Goal: Find specific page/section: Find specific page/section

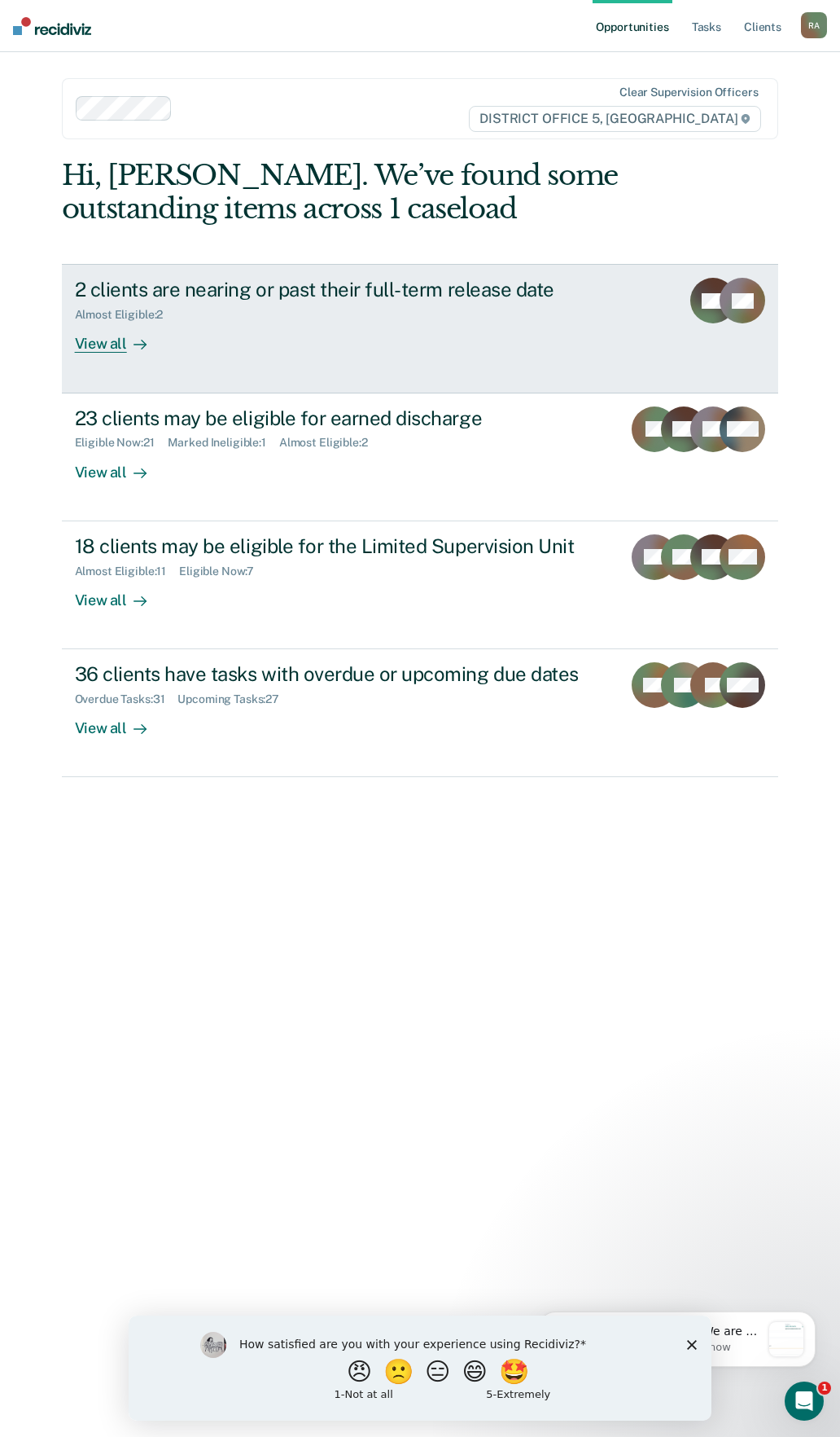
click at [385, 303] on div "Almost Eligible : 2" at bounding box center [361, 311] width 572 height 20
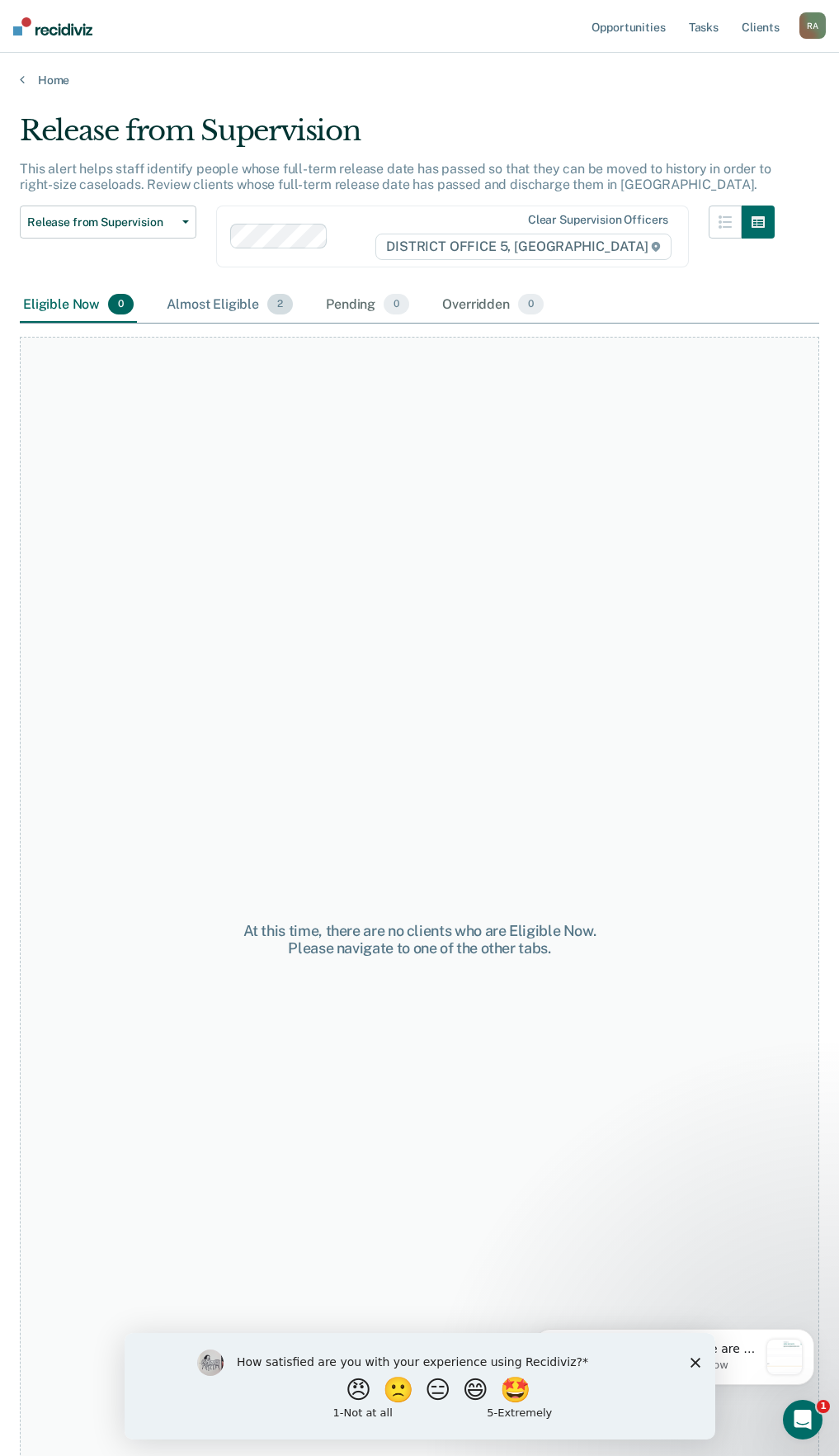
drag, startPoint x: 225, startPoint y: 288, endPoint x: 208, endPoint y: 299, distance: 20.2
click at [224, 288] on div "Almost Eligible 2" at bounding box center [229, 305] width 133 height 36
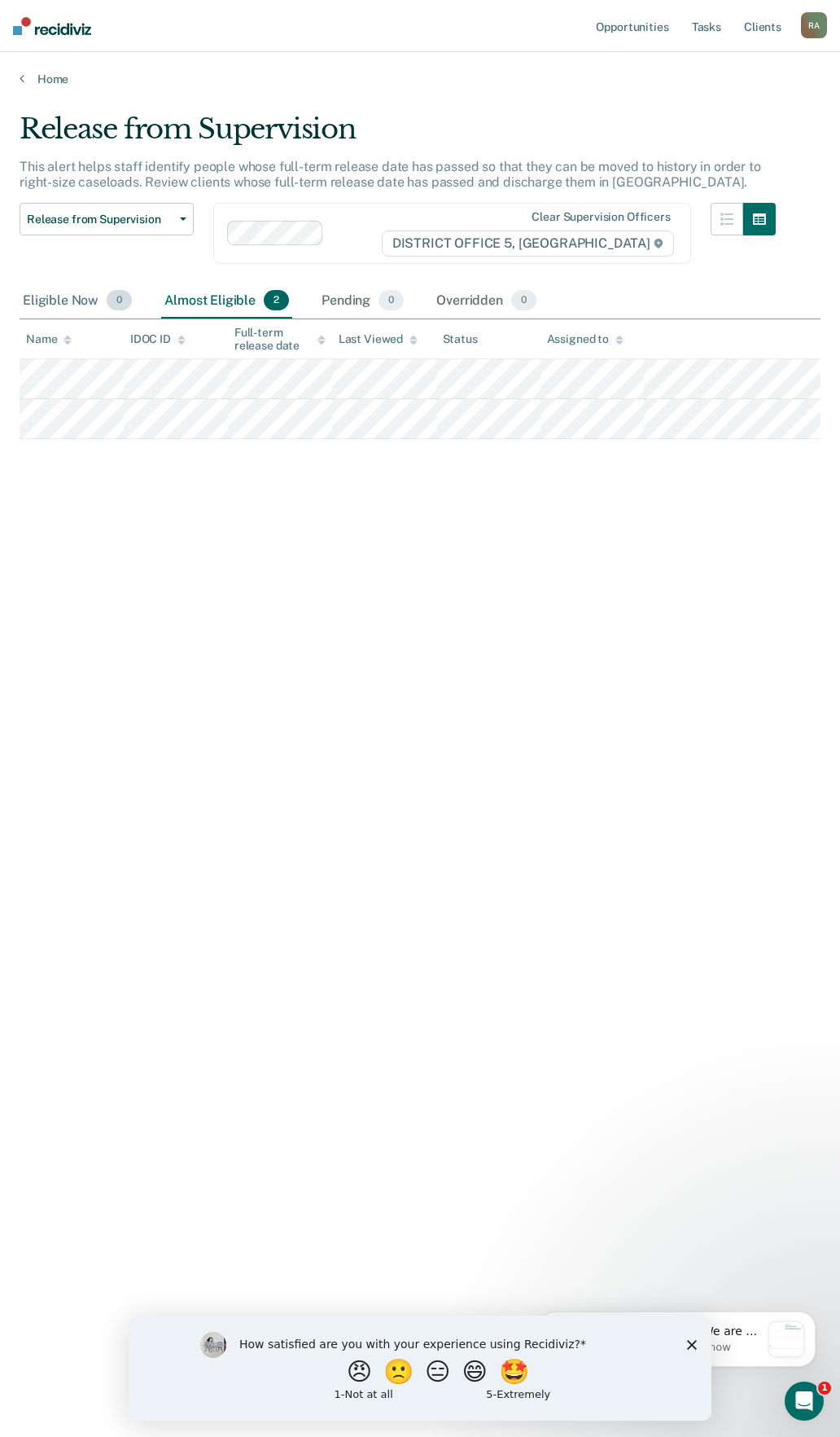
click at [79, 297] on div "Eligible Now 0" at bounding box center [77, 301] width 115 height 36
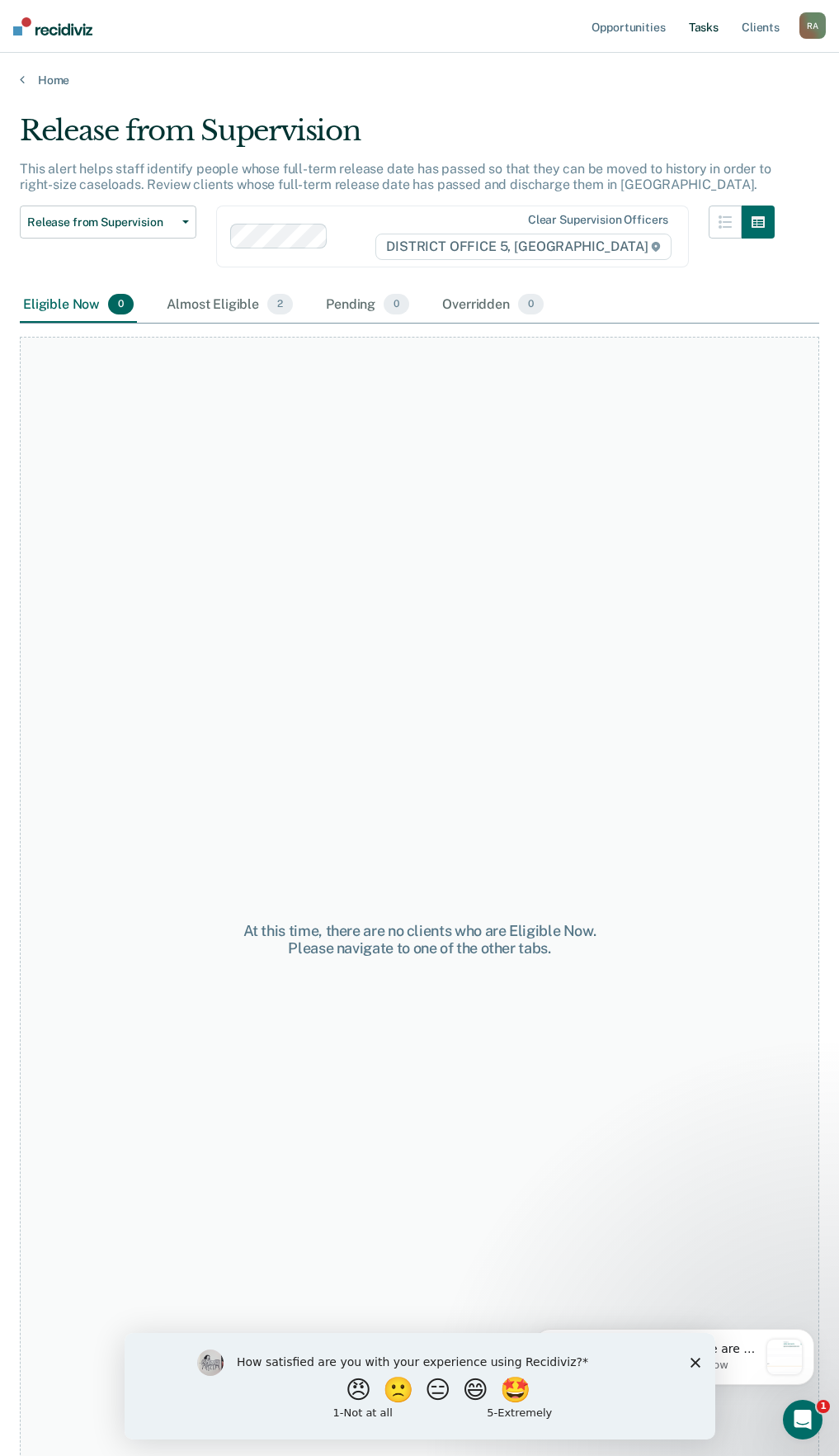
click at [714, 32] on link "Tasks" at bounding box center [703, 26] width 36 height 53
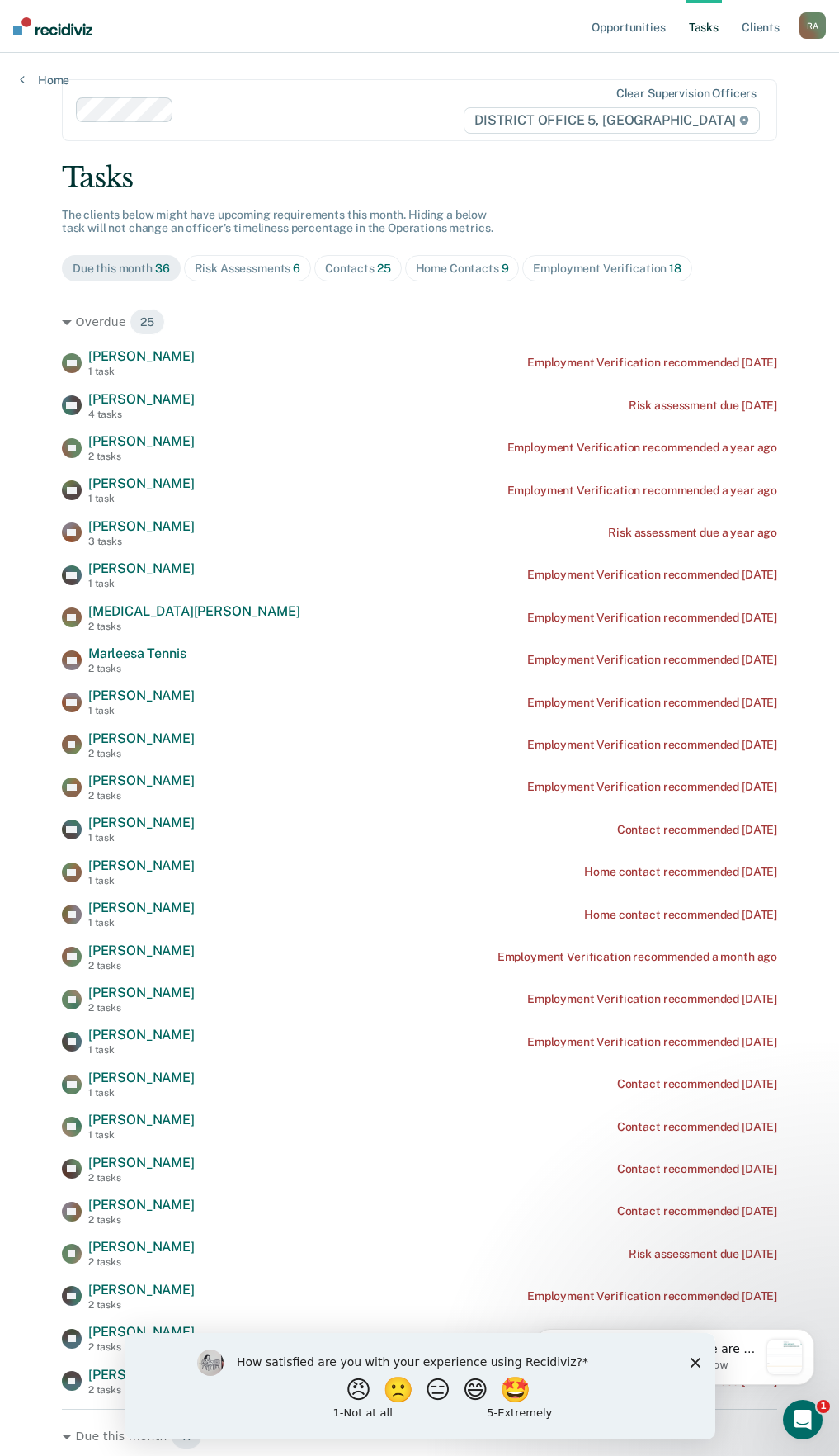
click at [243, 267] on div "Risk Assessments 6" at bounding box center [248, 268] width 107 height 14
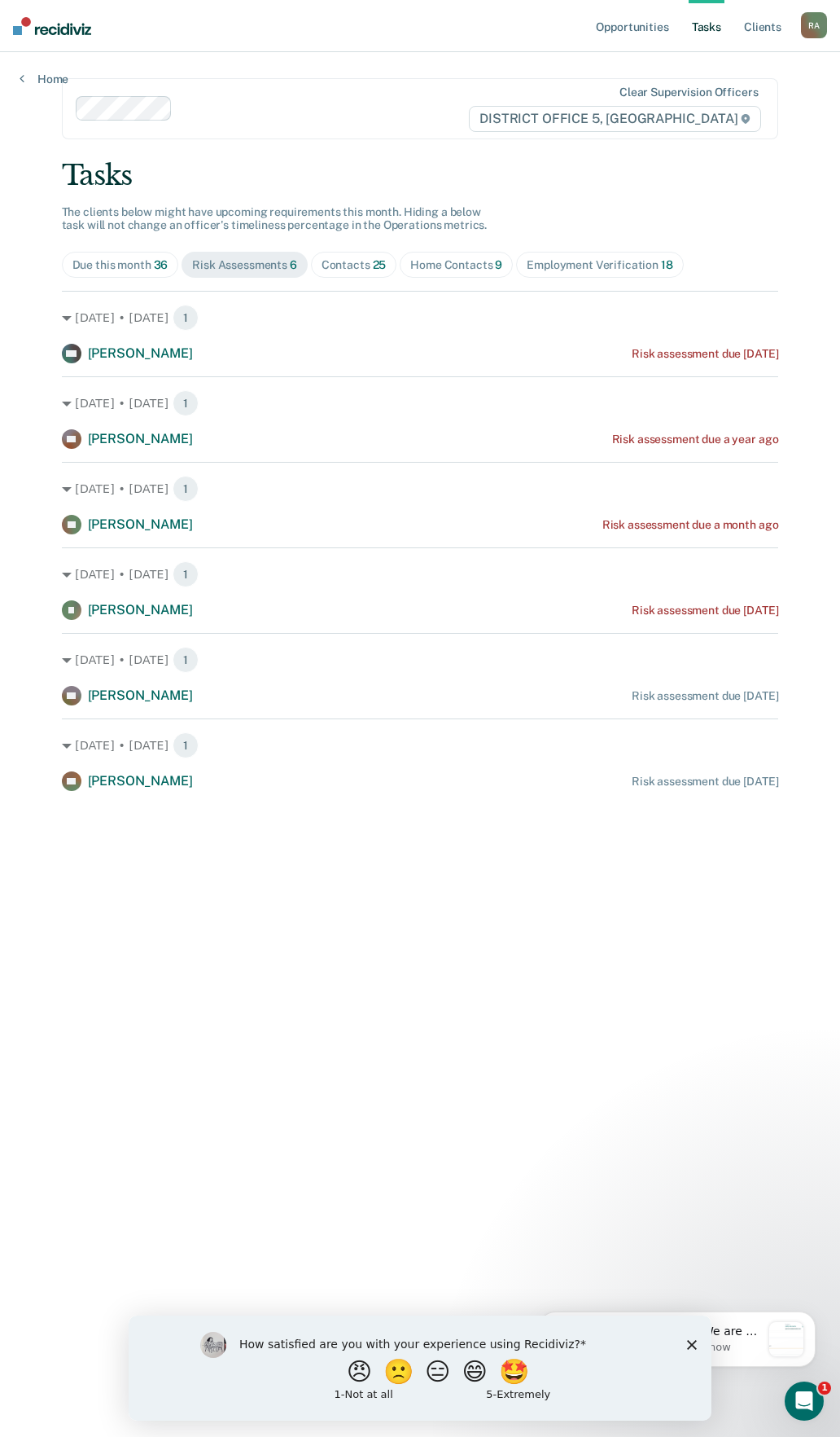
click at [477, 265] on div "Home Contacts 9" at bounding box center [456, 265] width 92 height 14
